Goal: Check status: Verify the current state of an ongoing process or item

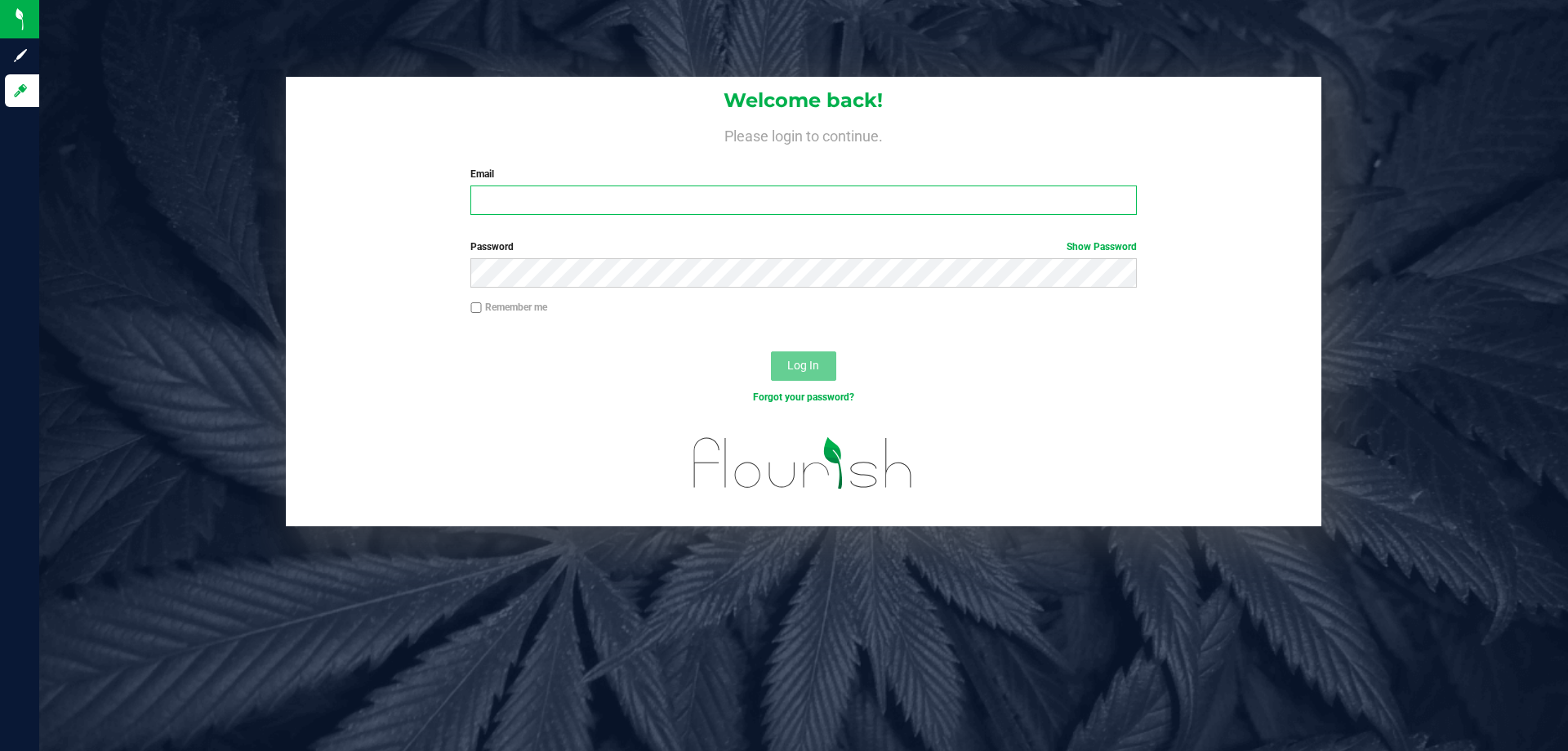
click at [786, 189] on input "Email" at bounding box center [803, 200] width 665 height 29
type input "[EMAIL_ADDRESS][DOMAIN_NAME]"
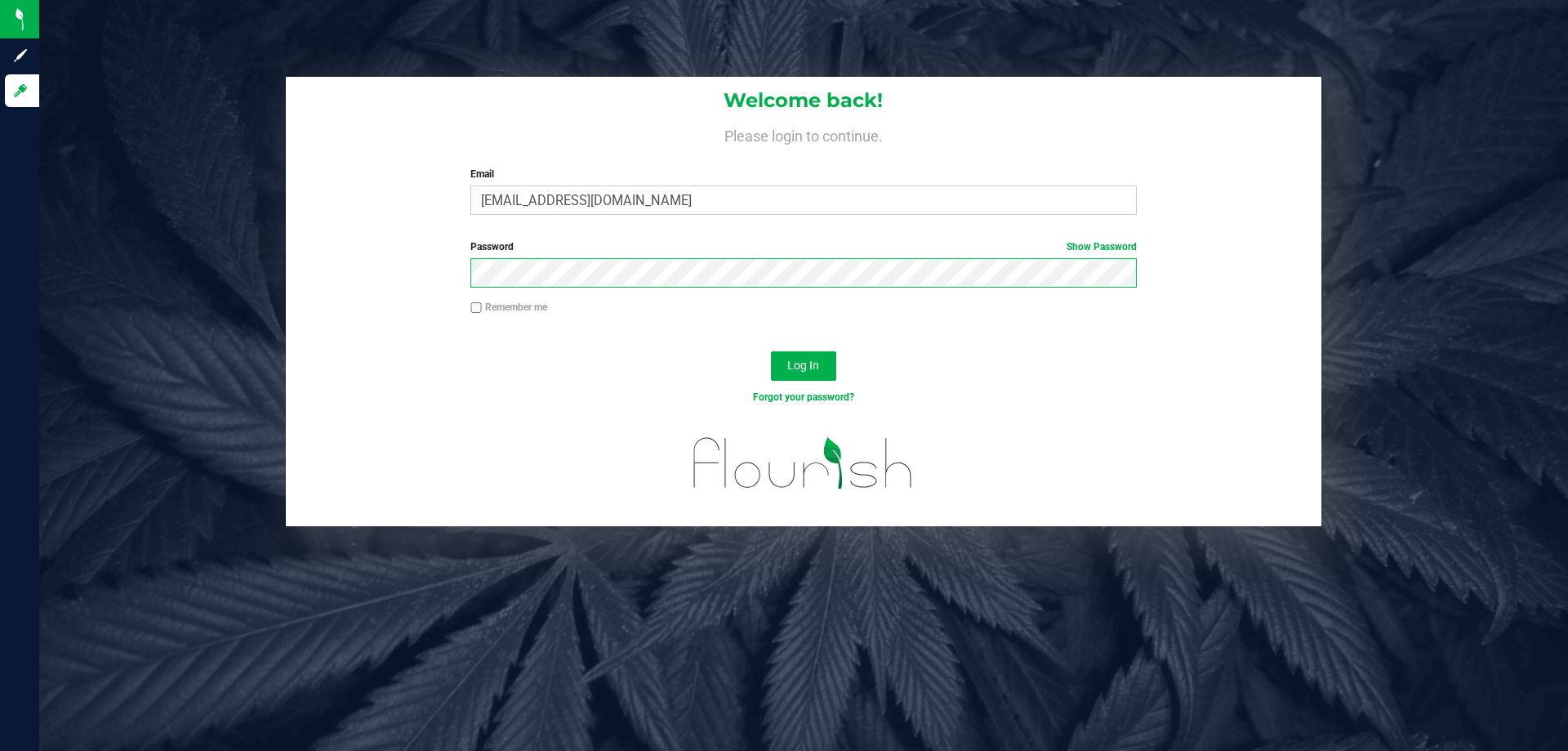
click at [771, 351] on button "Log In" at bounding box center [803, 365] width 66 height 29
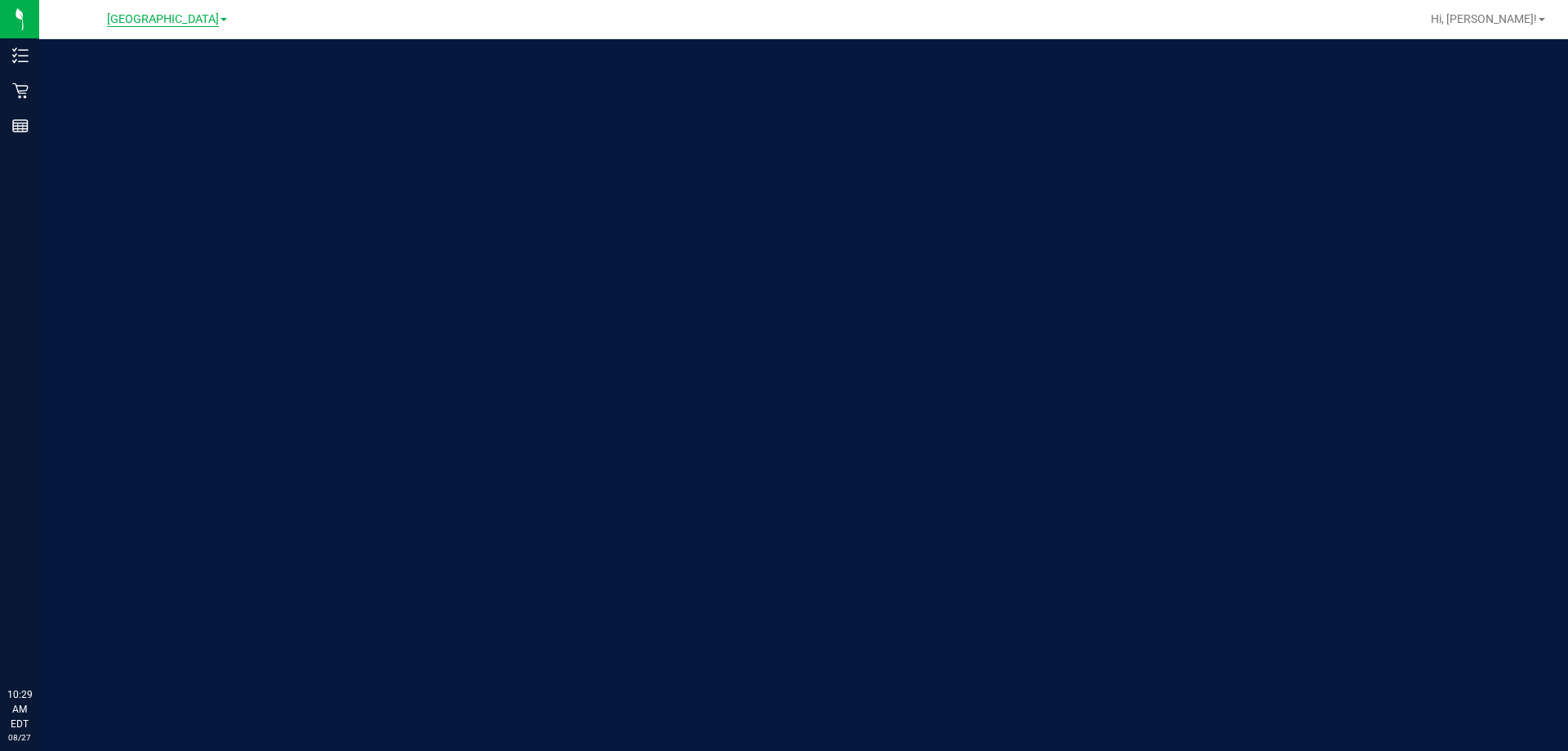
click at [159, 18] on span "[GEOGRAPHIC_DATA]" at bounding box center [163, 20] width 112 height 15
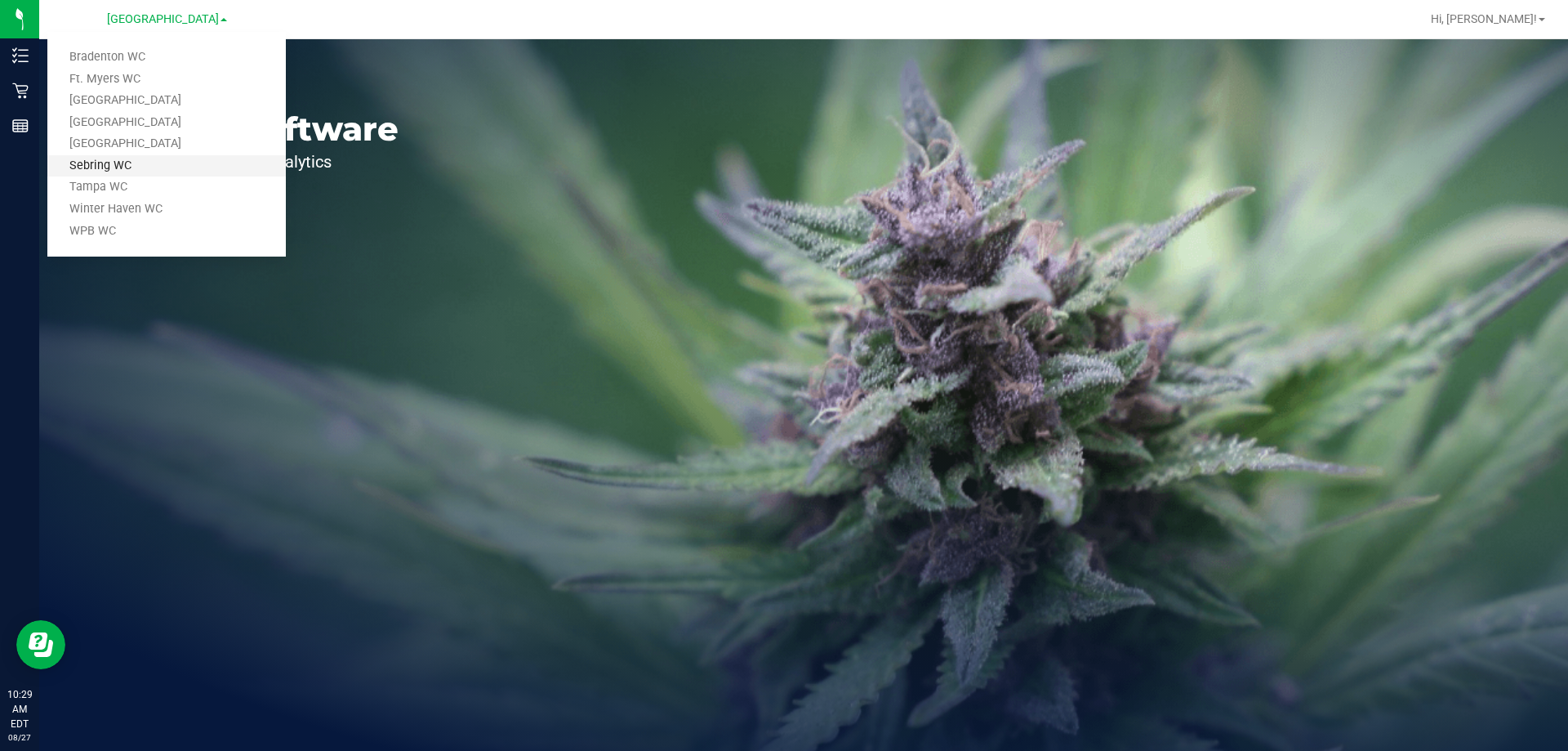
click at [133, 160] on link "Sebring WC" at bounding box center [166, 166] width 239 height 22
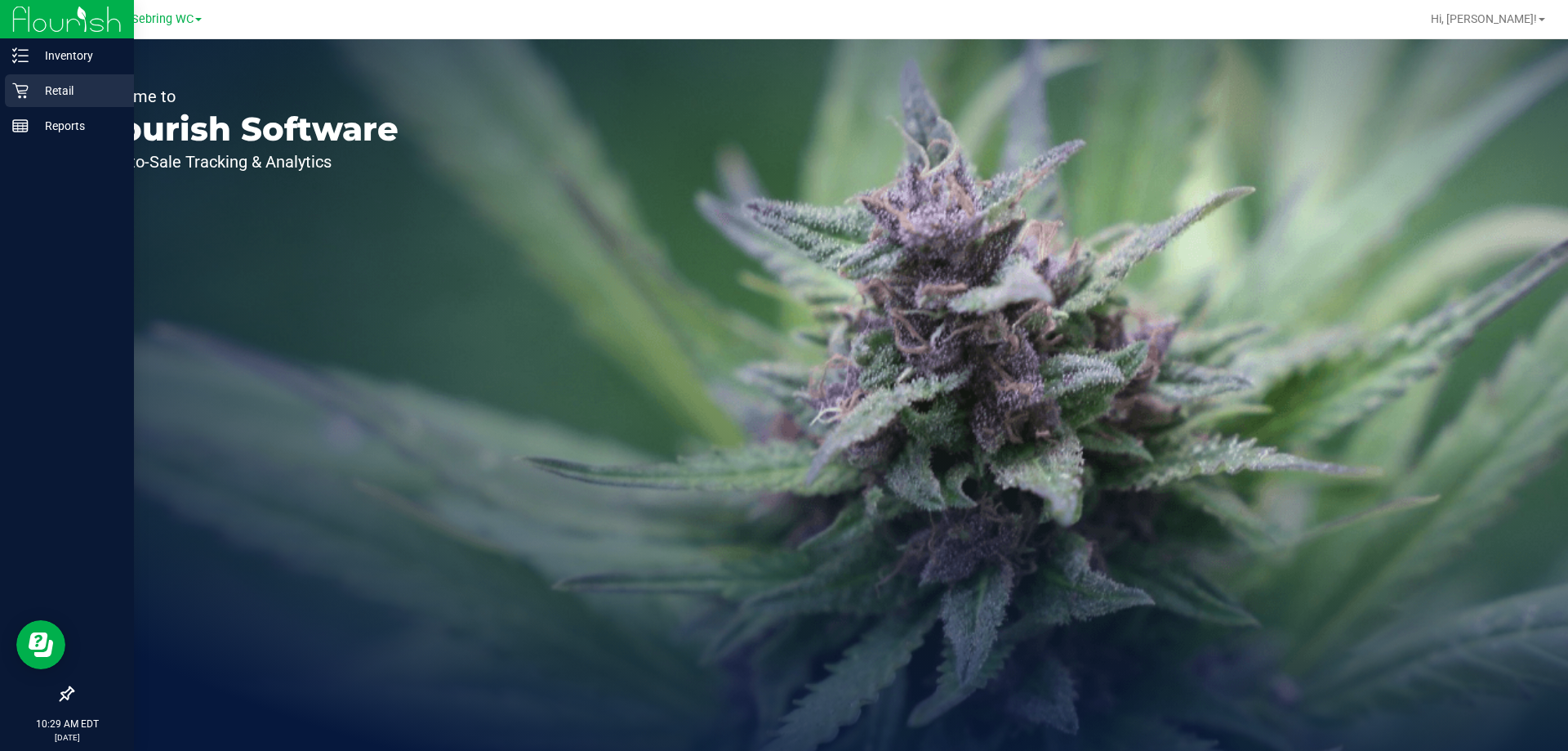
click at [31, 82] on p "Retail" at bounding box center [77, 91] width 98 height 20
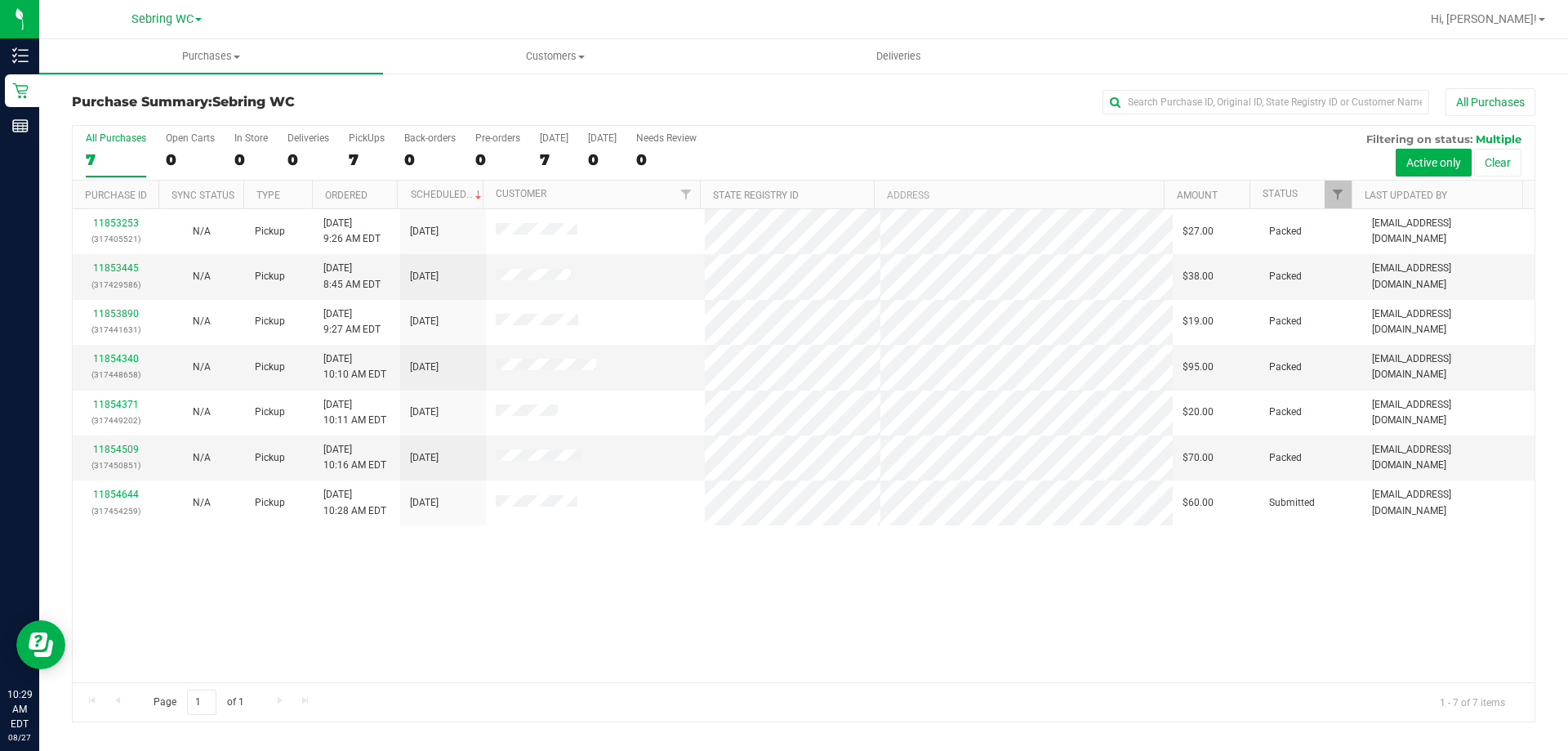
click at [566, 185] on th "Customer" at bounding box center [590, 195] width 217 height 28
click at [711, 615] on div "11854509 (317450851) N/A Pickup [DATE] 10:16 AM EDT 8/27/2025 $70.00 Packed [EM…" at bounding box center [803, 445] width 1462 height 473
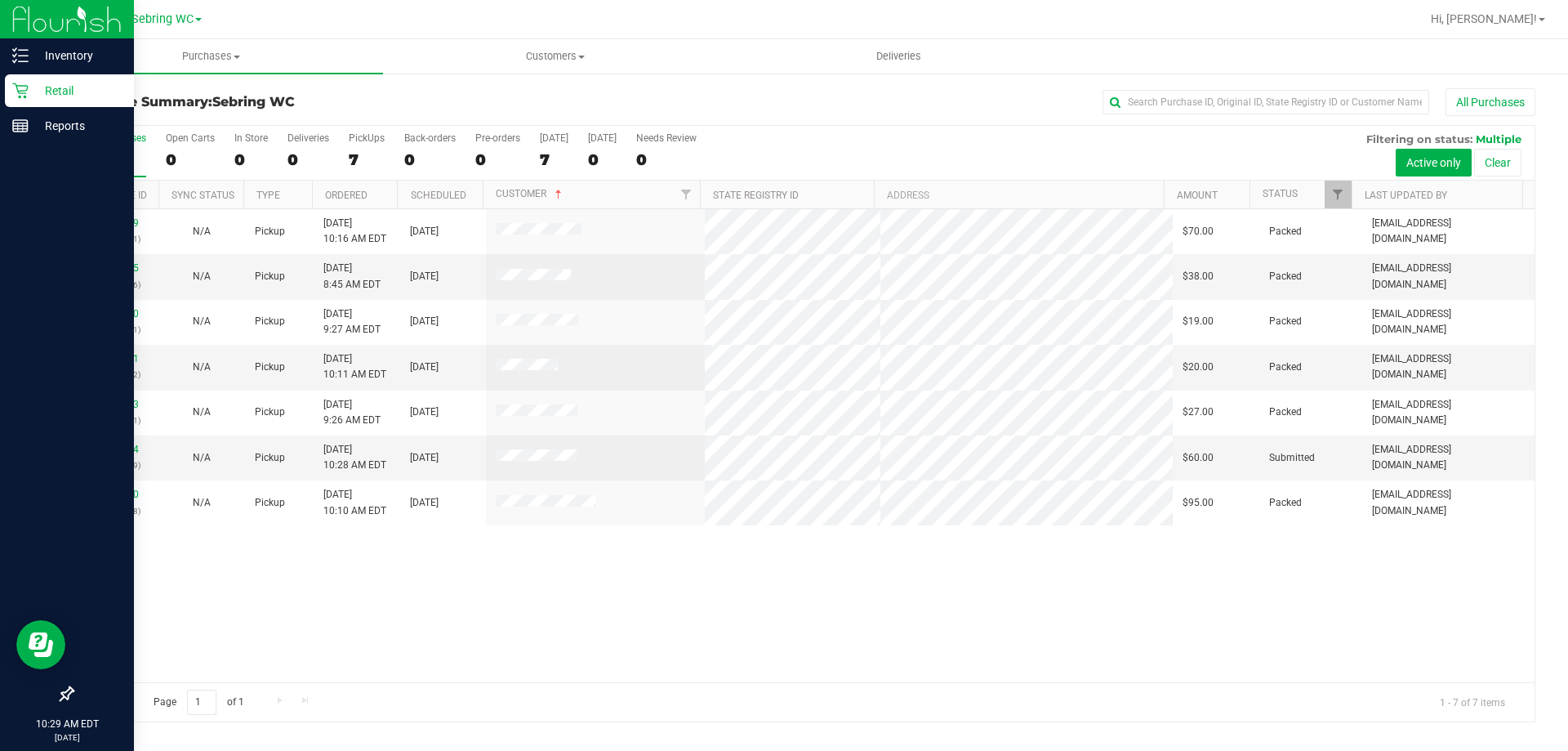
click at [24, 83] on icon at bounding box center [21, 91] width 17 height 17
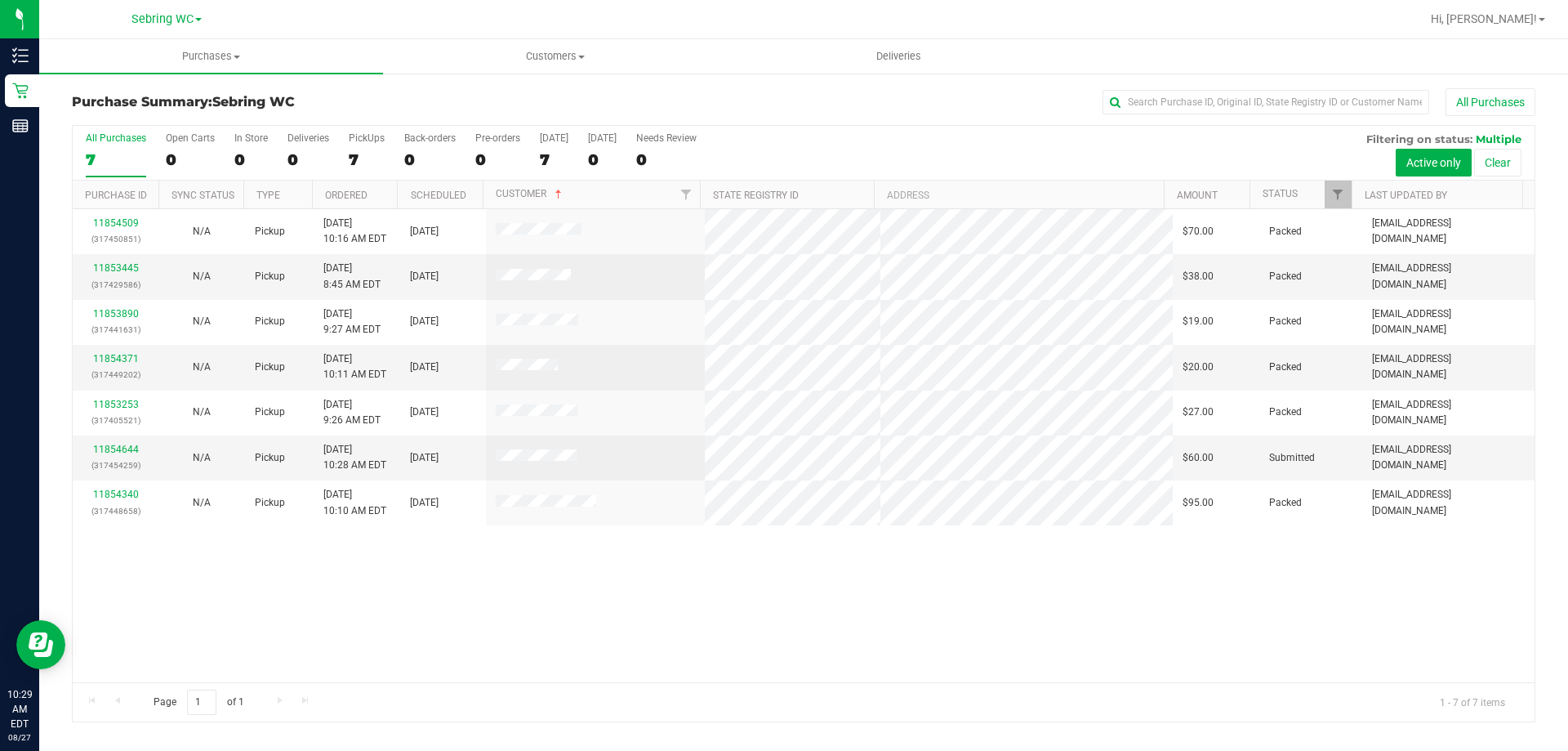
click at [775, 738] on div "Purchase Summary: [PERSON_NAME] All Purchases All Purchases 7 Open Carts 0 In S…" at bounding box center [803, 404] width 1528 height 666
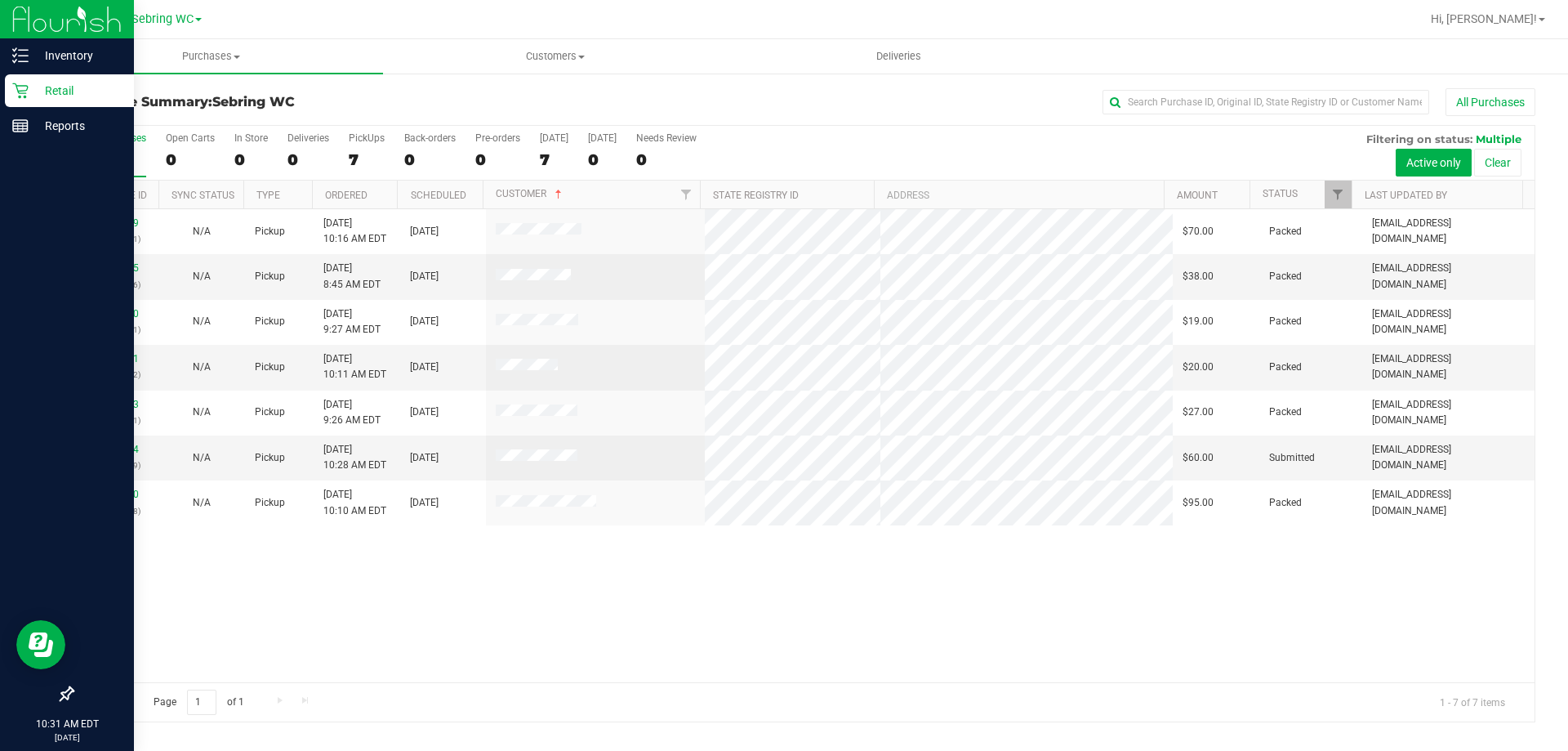
click at [34, 98] on p "Retail" at bounding box center [77, 91] width 98 height 20
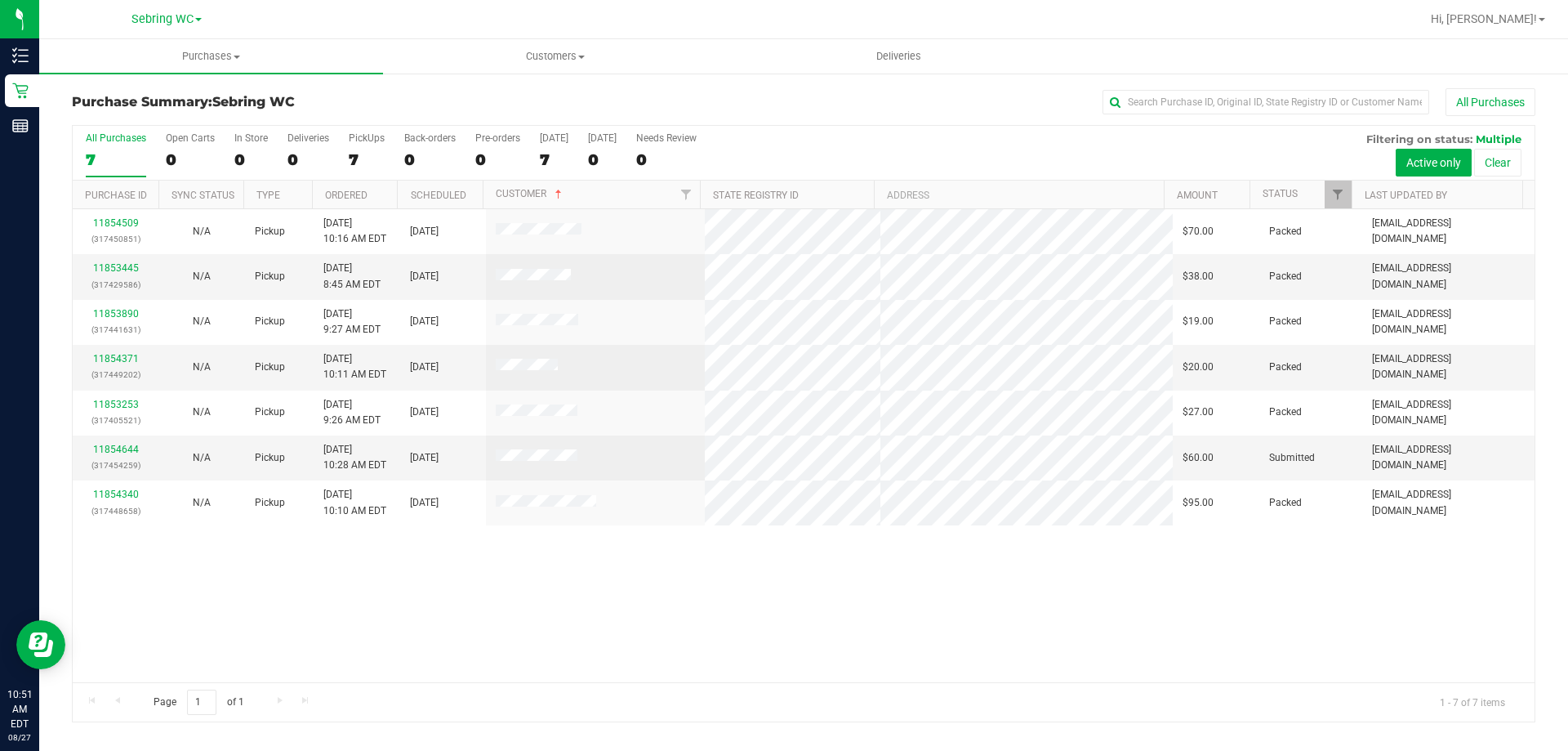
click at [1001, 668] on div "11854509 (317450851) N/A Pickup [DATE] 10:16 AM EDT 8/27/2025 $70.00 Packed [EM…" at bounding box center [803, 445] width 1462 height 473
click at [599, 571] on div "11854509 (317450851) N/A Pickup [DATE] 10:16 AM EDT 8/27/2025 $70.00 Packed [EM…" at bounding box center [803, 445] width 1462 height 473
click at [105, 164] on div "7" at bounding box center [116, 160] width 61 height 19
click at [0, 0] on input "All Purchases 7" at bounding box center [0, 0] width 0 height 0
